Goal: Transaction & Acquisition: Purchase product/service

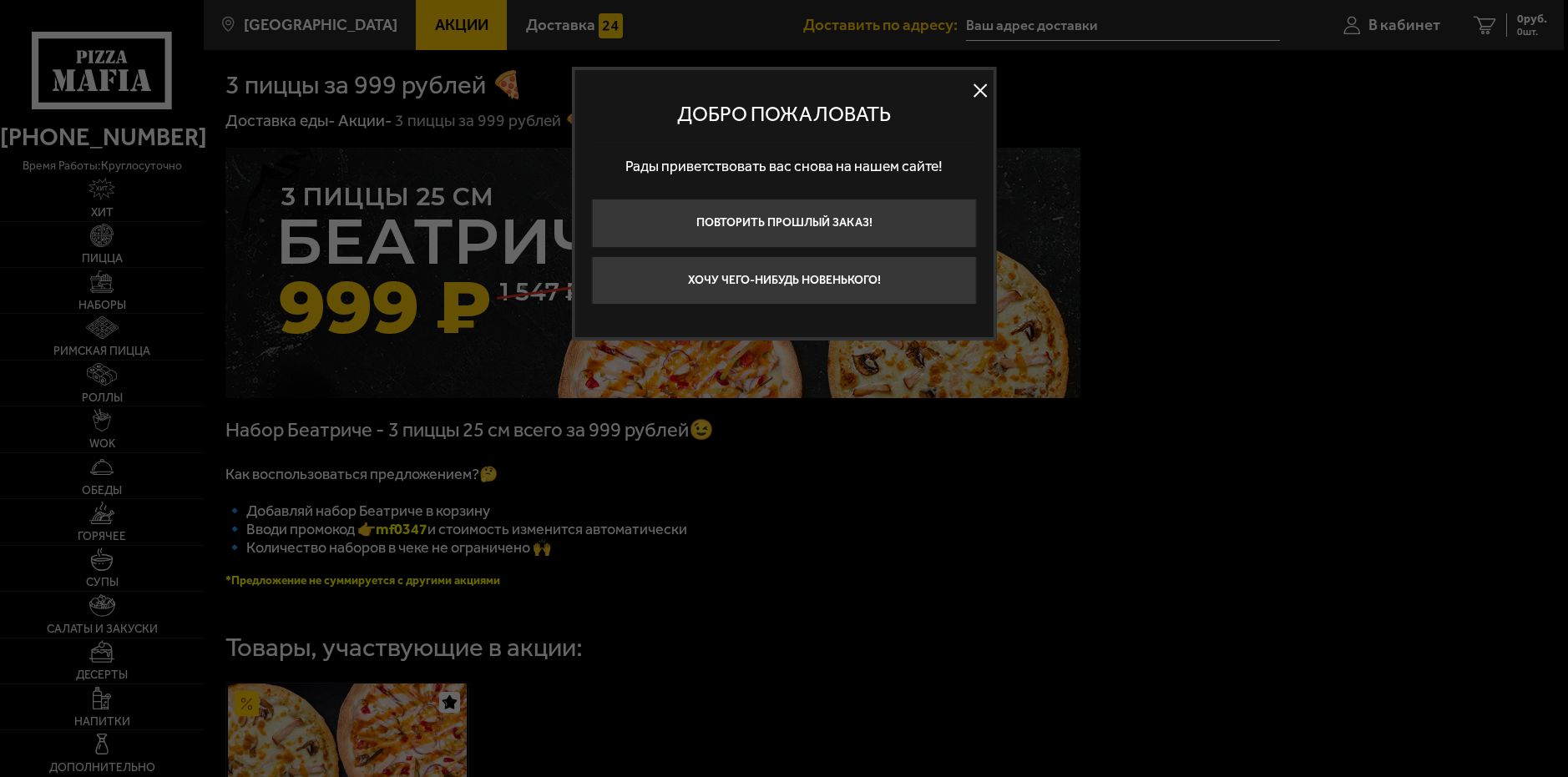
click at [978, 92] on button at bounding box center [980, 90] width 25 height 25
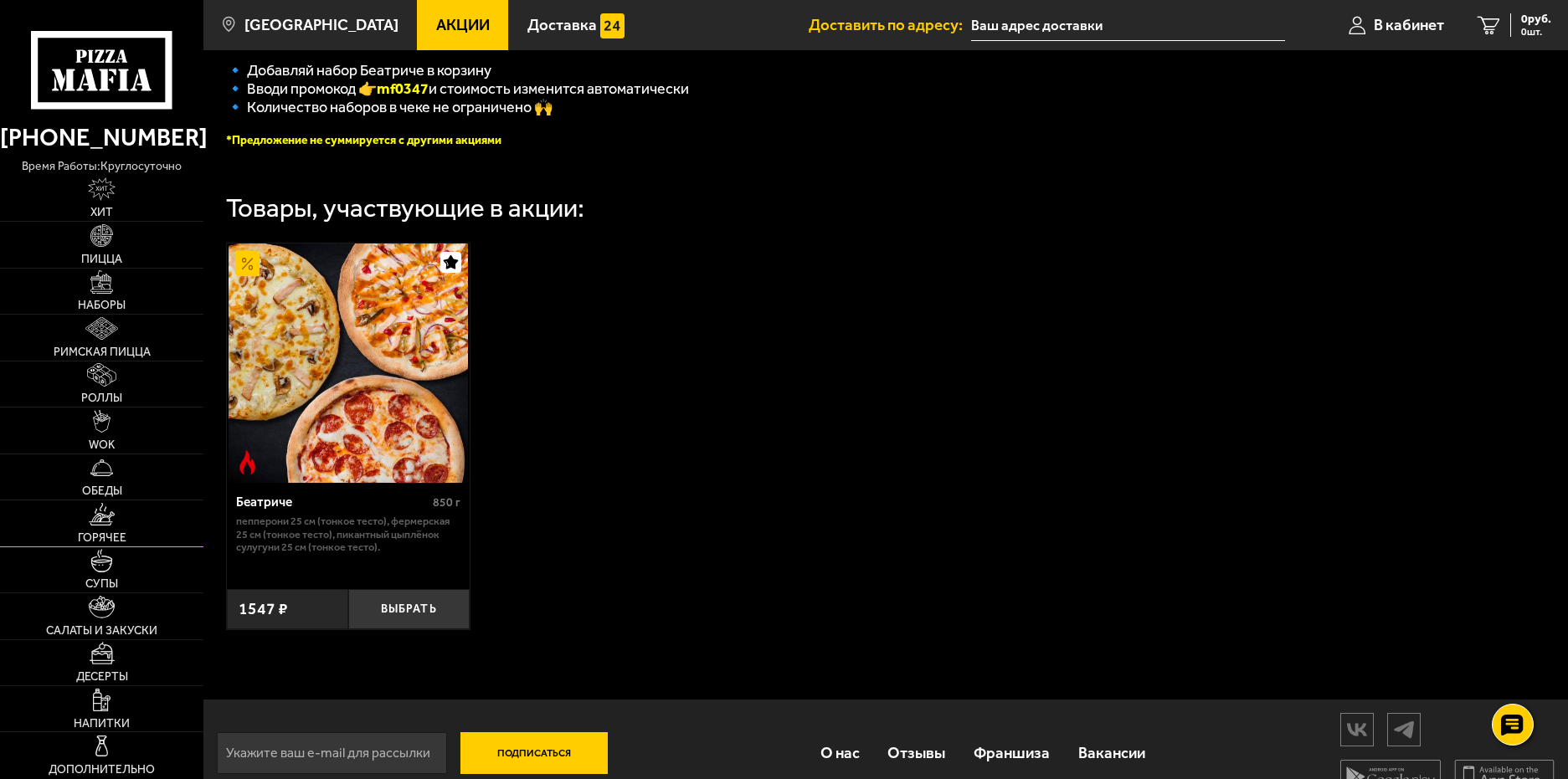
scroll to position [481, 0]
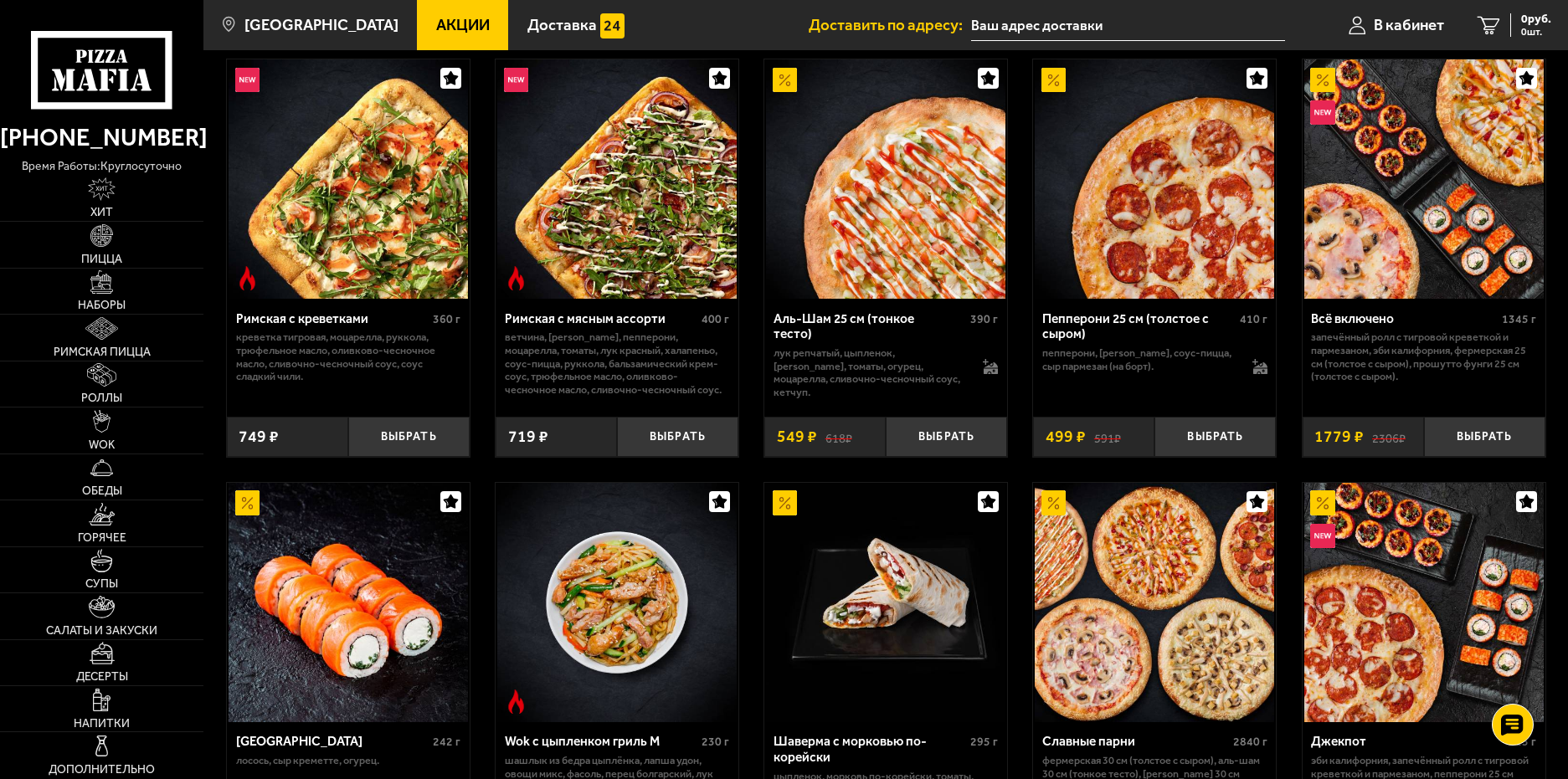
scroll to position [586, 0]
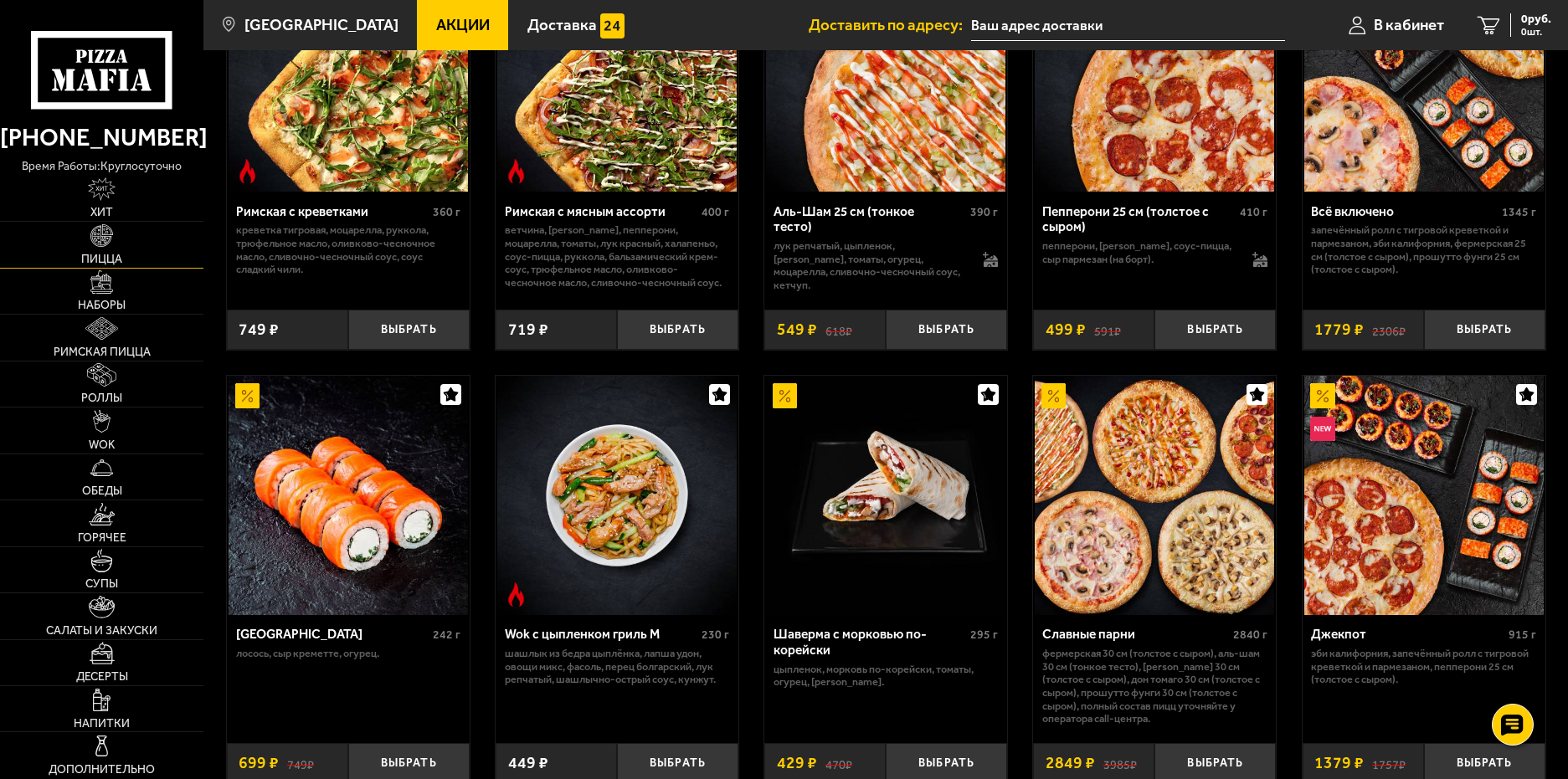
click at [104, 245] on img at bounding box center [102, 236] width 23 height 23
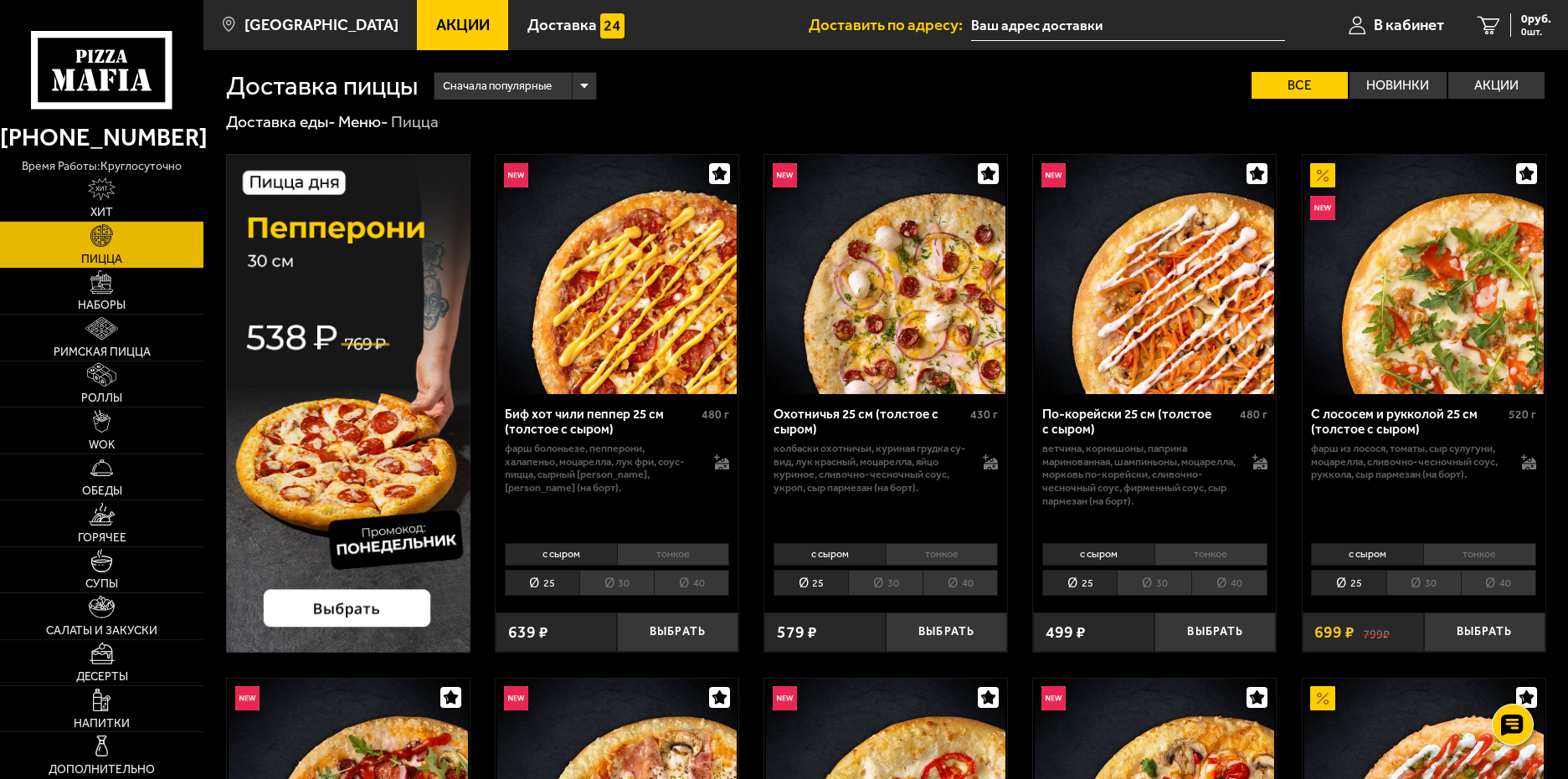
click at [436, 24] on span "Акции" at bounding box center [462, 25] width 54 height 16
